Goal: Transaction & Acquisition: Subscribe to service/newsletter

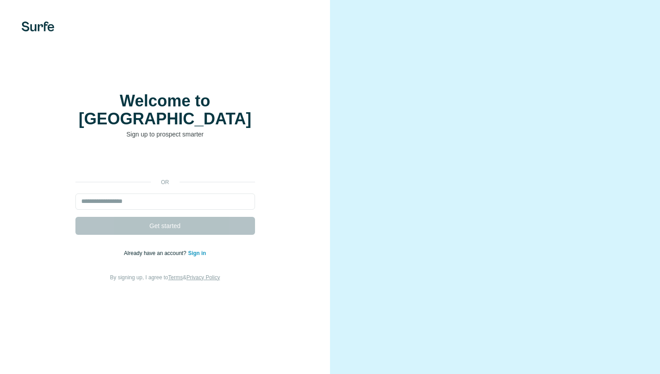
click at [198, 152] on div "Sign in with Google. Opens in new tab" at bounding box center [165, 162] width 180 height 20
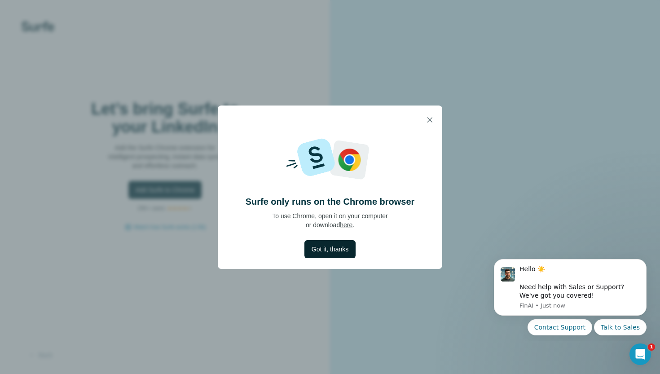
click at [335, 251] on span "Got it, thanks" at bounding box center [330, 249] width 37 height 9
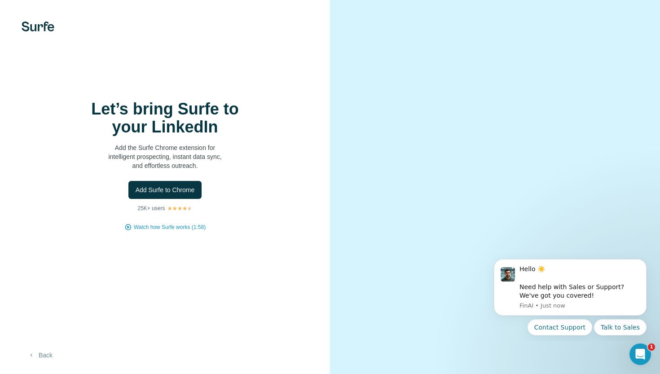
click at [44, 350] on button "Back" at bounding box center [40, 355] width 37 height 16
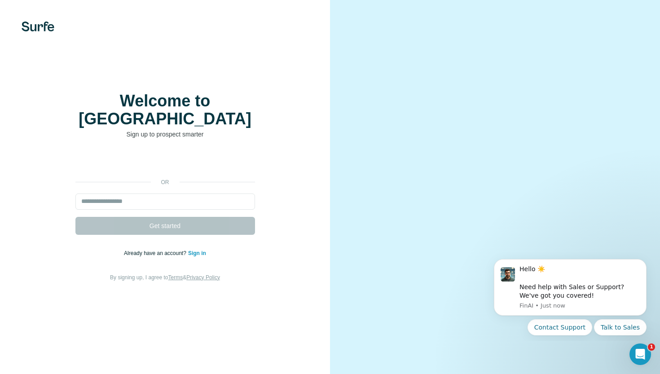
click at [156, 155] on div "Sign in with Google. Opens in new tab" at bounding box center [165, 162] width 180 height 20
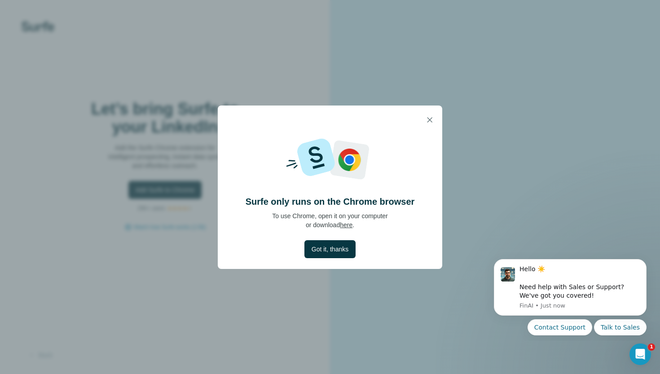
click at [346, 225] on link "here" at bounding box center [346, 224] width 13 height 7
click at [428, 115] on icon "button" at bounding box center [429, 119] width 9 height 9
